Goal: Task Accomplishment & Management: Complete application form

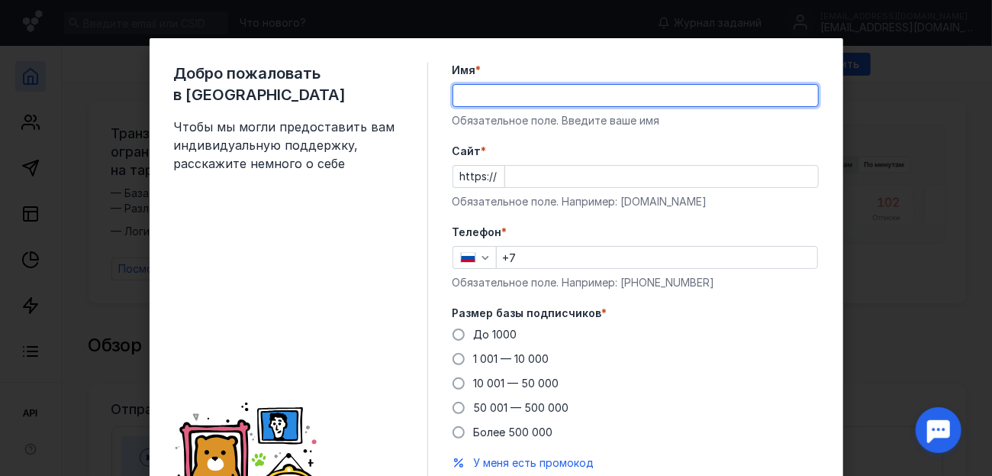
type input "[PERSON_NAME]"
type input "[PHONE_NUMBER]"
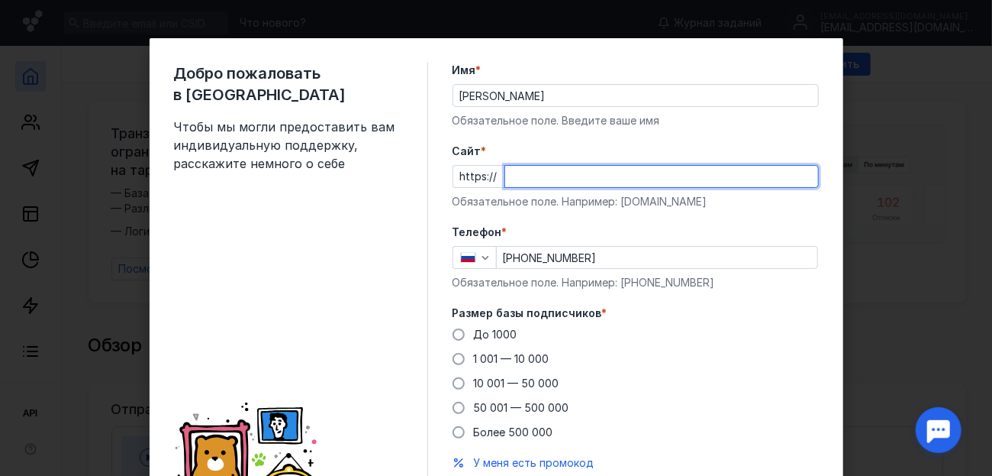
click at [518, 181] on input "Cайт *" at bounding box center [661, 176] width 313 height 21
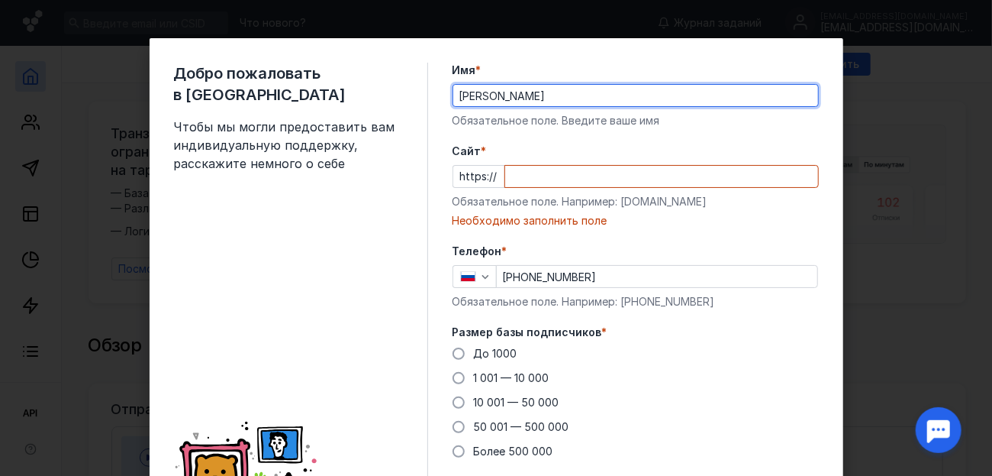
click at [628, 91] on input "[PERSON_NAME]" at bounding box center [635, 95] width 365 height 21
drag, startPoint x: 503, startPoint y: 95, endPoint x: 679, endPoint y: 91, distance: 176.4
click at [679, 91] on input "[PERSON_NAME]" at bounding box center [635, 95] width 365 height 21
type input "[PERSON_NAME]"
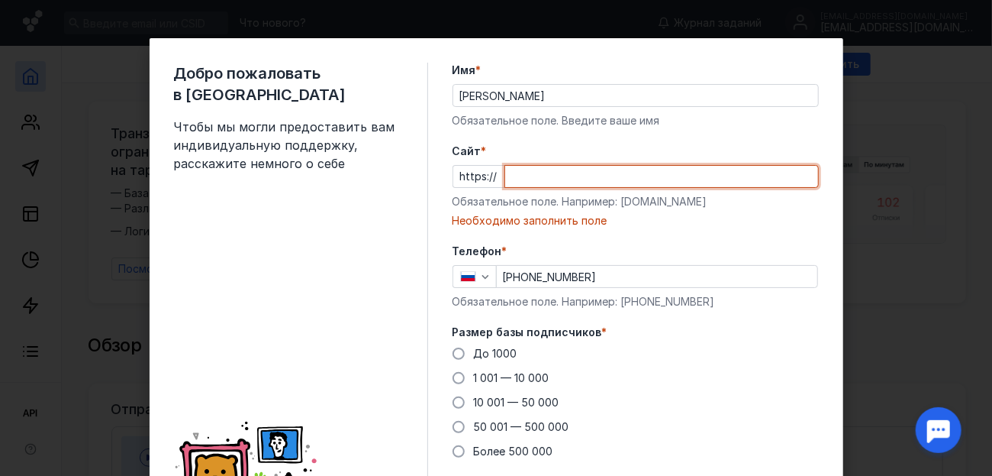
click at [526, 179] on input "Cайт *" at bounding box center [661, 176] width 313 height 21
paste input "[DOMAIN_NAME][URL]"
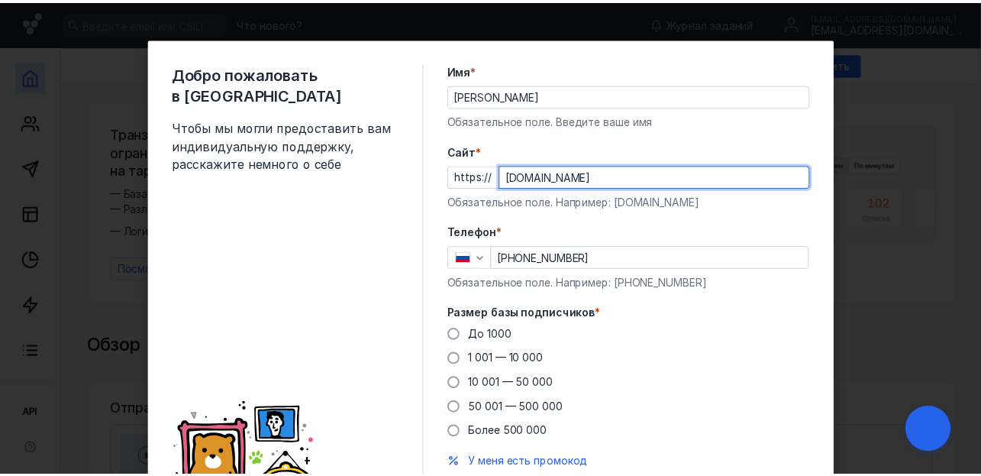
scroll to position [102, 0]
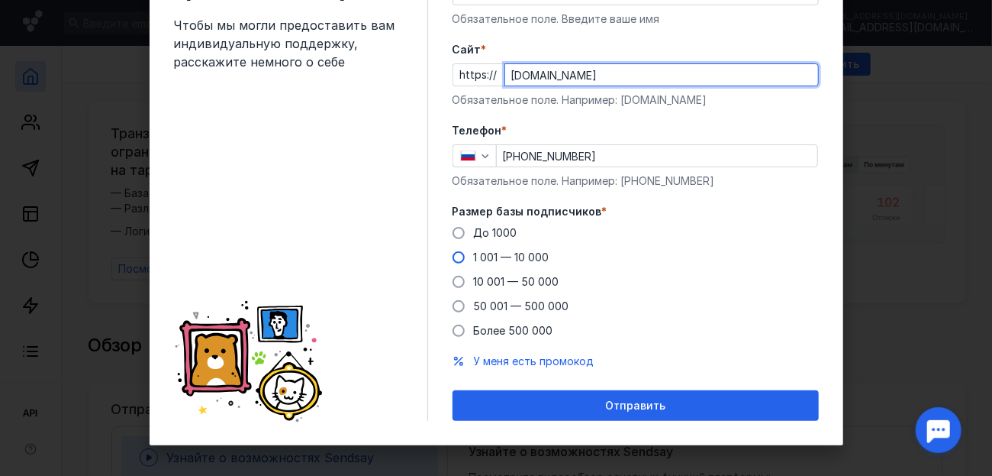
type input "[DOMAIN_NAME]"
click at [457, 258] on span at bounding box center [459, 257] width 12 height 12
click at [0, 0] on input "1 001 — 10 000" at bounding box center [0, 0] width 0 height 0
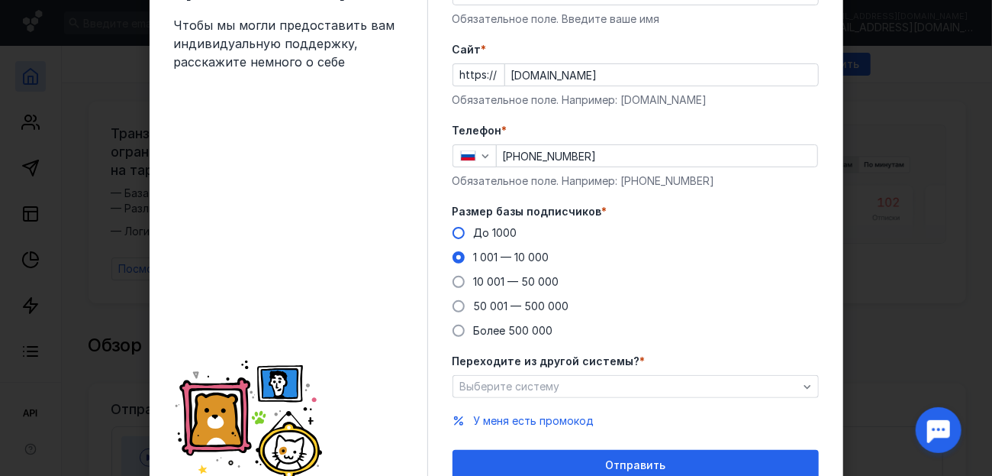
click at [460, 231] on label "До 1000" at bounding box center [485, 232] width 65 height 15
click at [0, 0] on input "До 1000" at bounding box center [0, 0] width 0 height 0
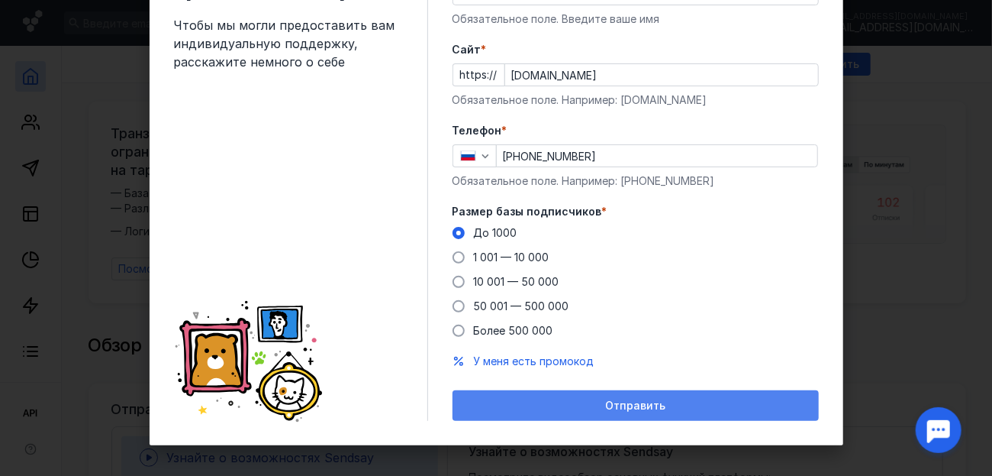
click at [594, 395] on div "Отправить" at bounding box center [636, 405] width 366 height 31
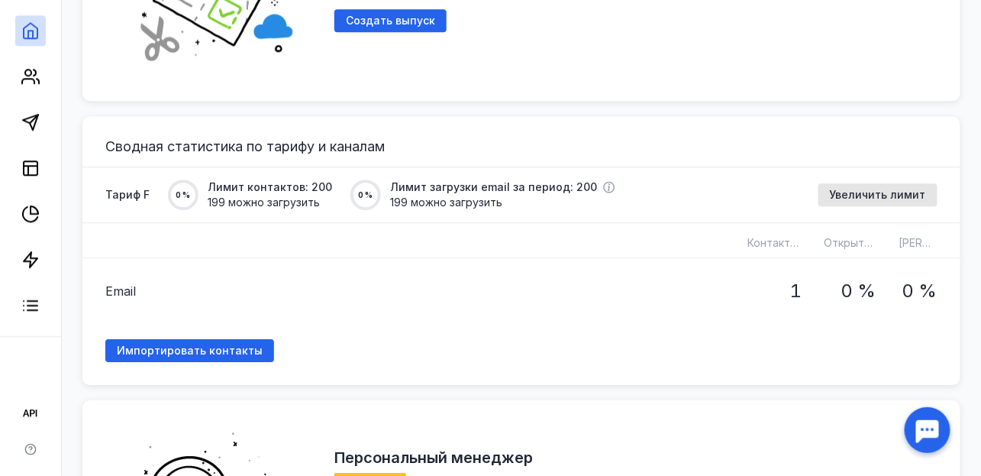
scroll to position [1119, 0]
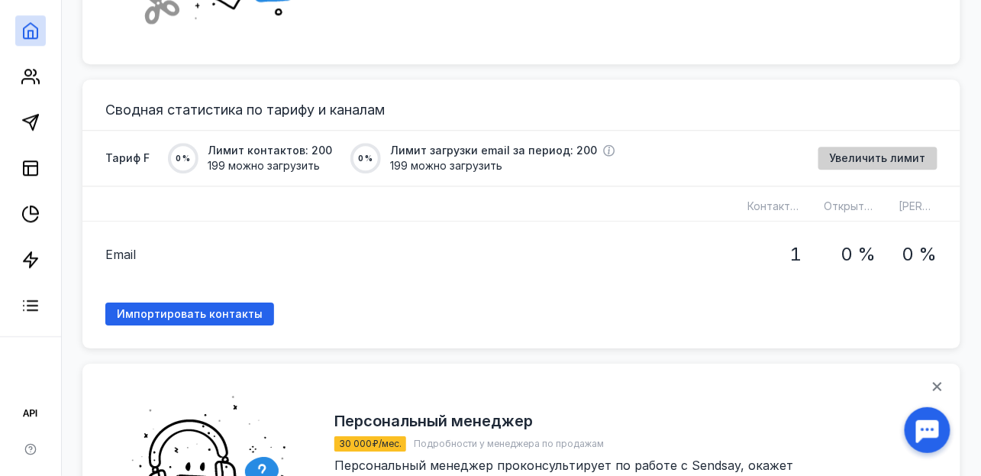
click at [863, 153] on span "Увеличить лимит" at bounding box center [878, 158] width 96 height 13
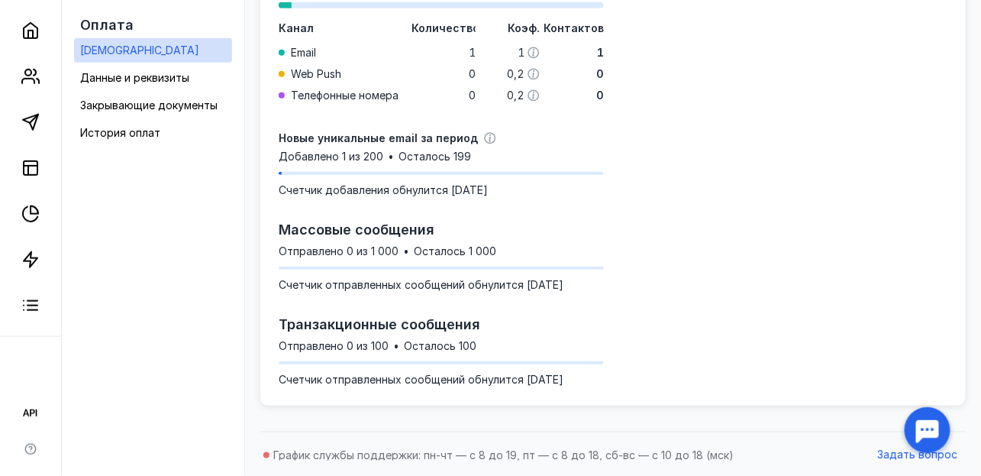
scroll to position [30, 0]
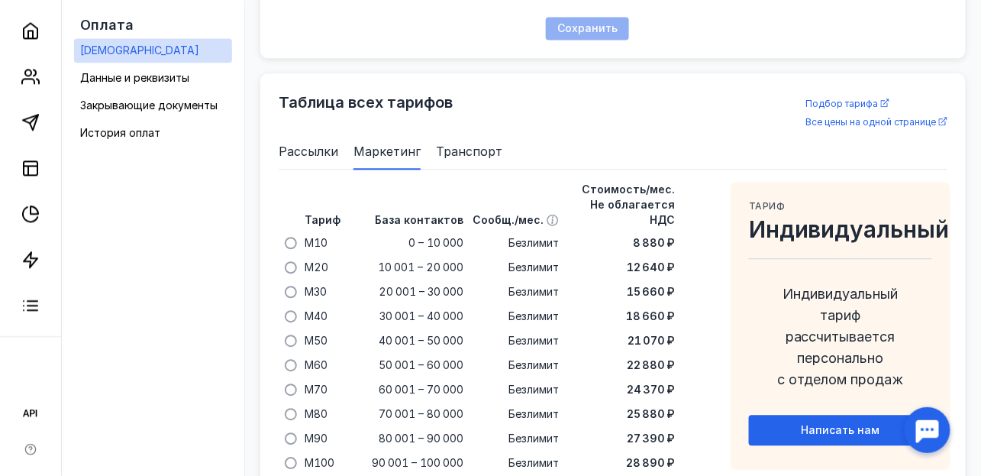
scroll to position [1020, 0]
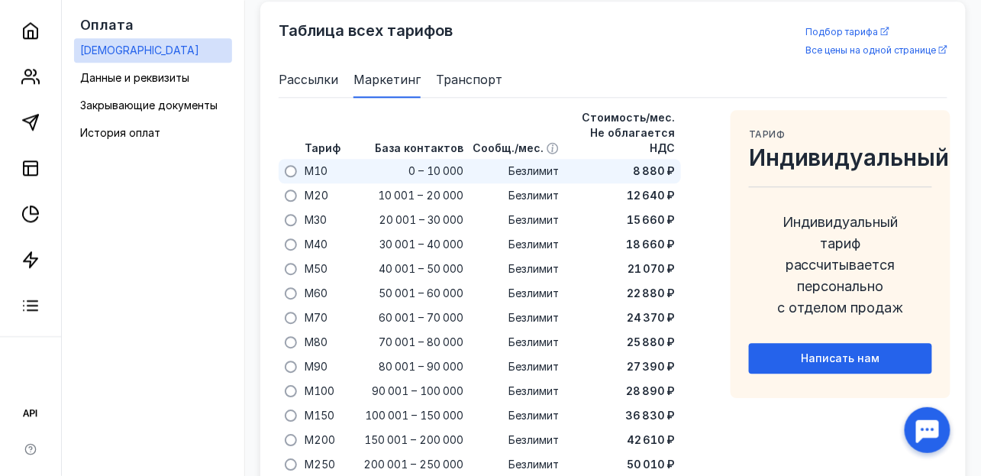
click at [300, 159] on div at bounding box center [290, 171] width 20 height 24
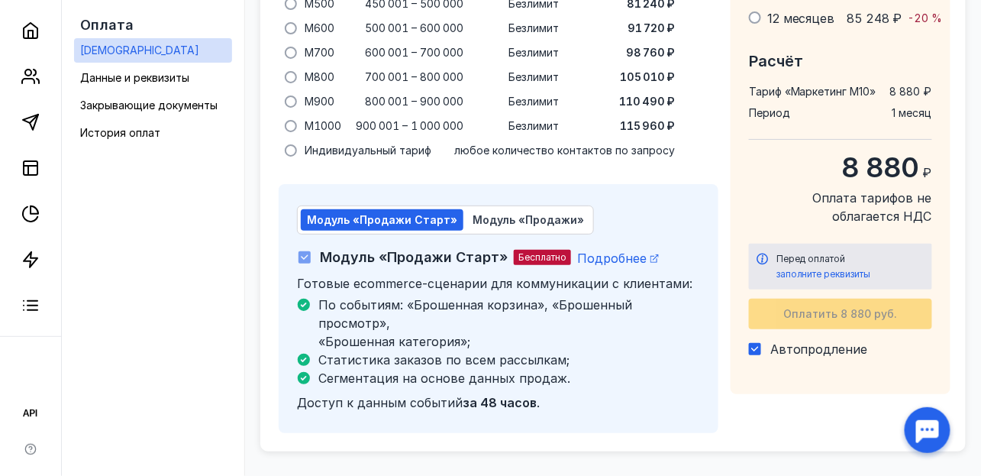
scroll to position [1615, 0]
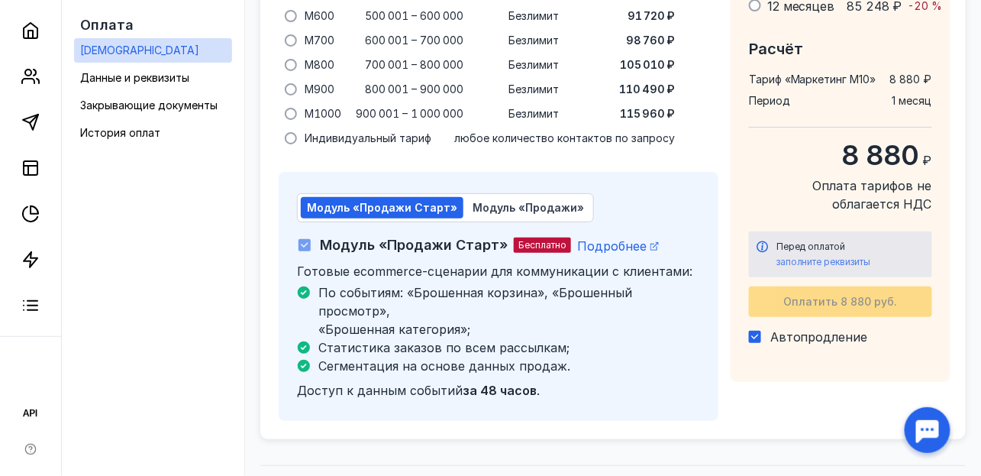
click at [854, 256] on span "заполните реквизиты" at bounding box center [823, 261] width 95 height 11
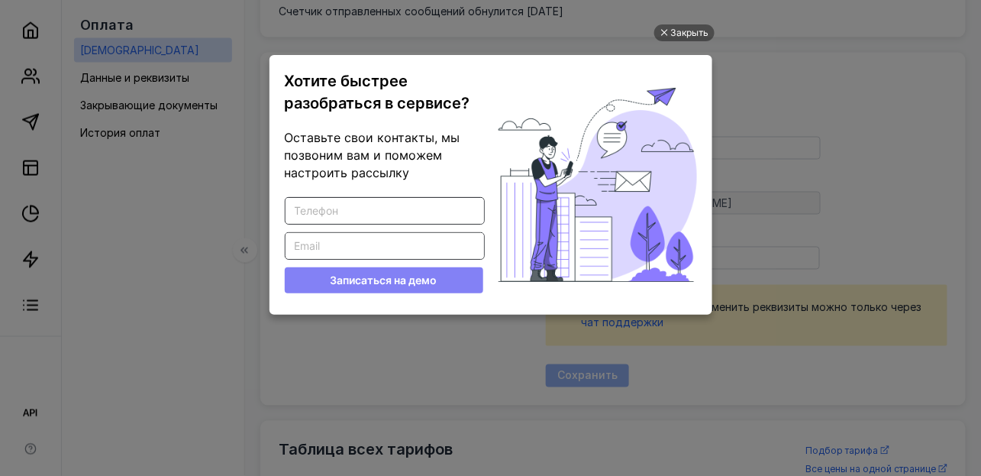
scroll to position [0, 0]
click at [682, 42] on div "Закрыть Хотите быстрее разобраться в сервисе? Оставьте свои контакты, мы позвон…" at bounding box center [491, 220] width 458 height 437
click at [691, 24] on div "Закрыть" at bounding box center [690, 32] width 38 height 17
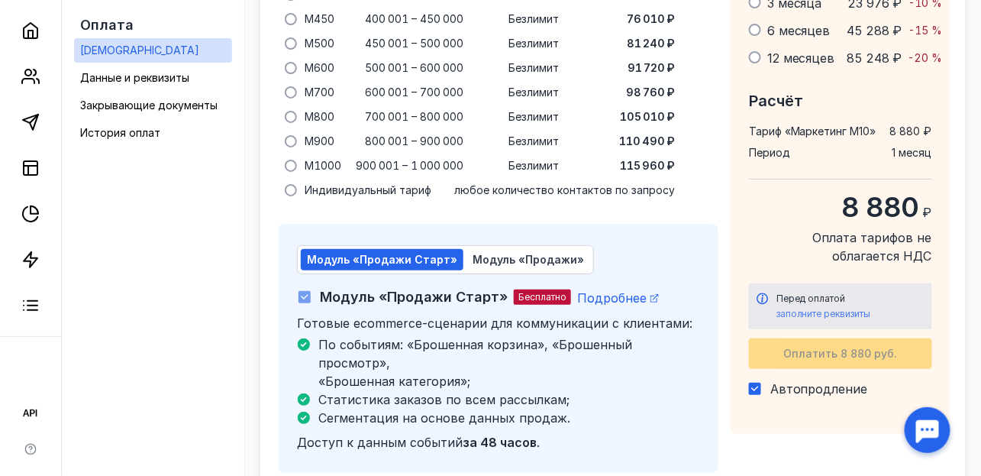
scroll to position [1615, 0]
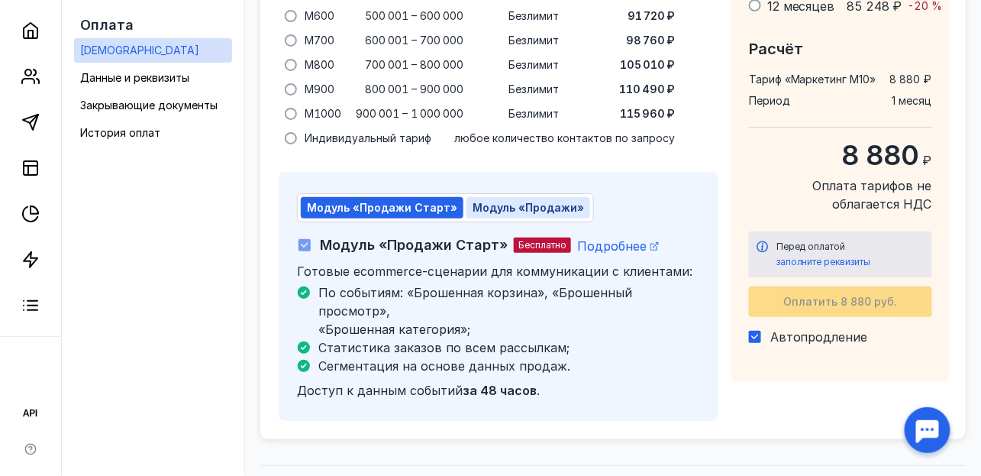
click at [560, 201] on span "Модуль «Продажи»" at bounding box center [528, 207] width 111 height 13
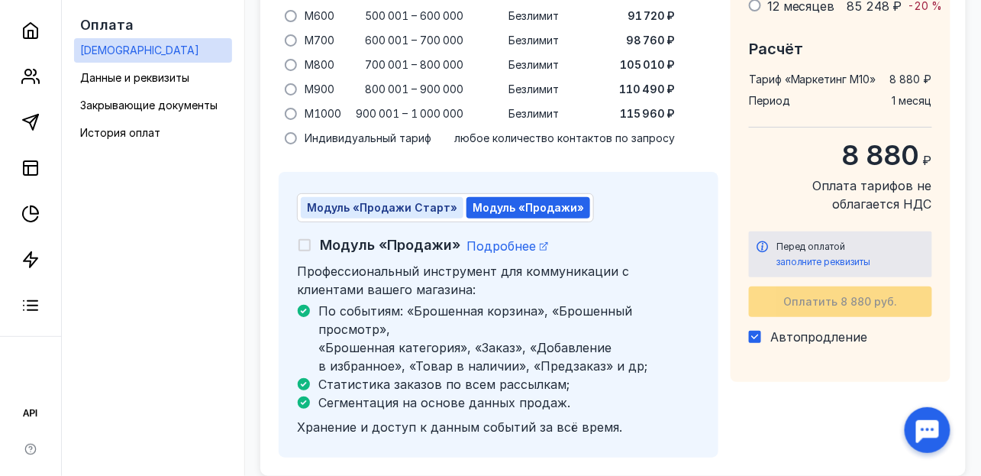
click at [415, 201] on span "Модуль «Продажи Старт»" at bounding box center [382, 207] width 150 height 13
checkbox input "true"
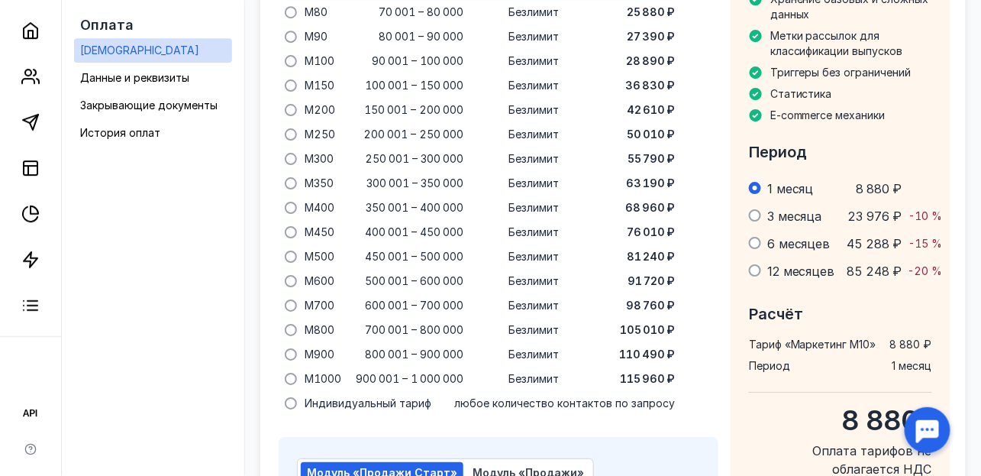
scroll to position [1309, 0]
